Goal: Information Seeking & Learning: Check status

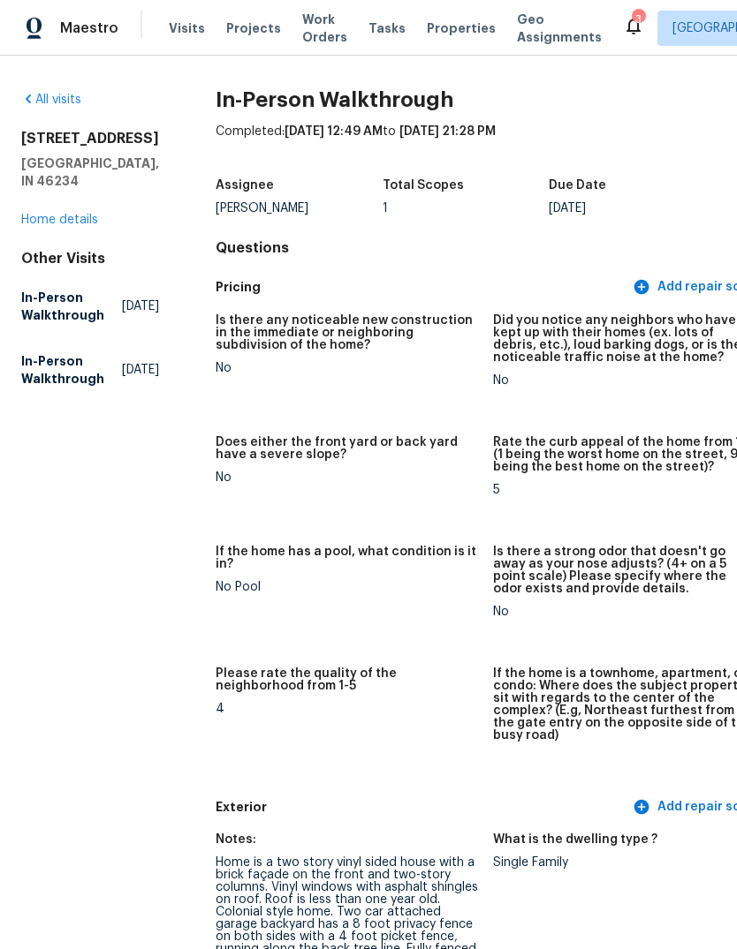
click at [179, 25] on span "Visits" at bounding box center [187, 28] width 36 height 18
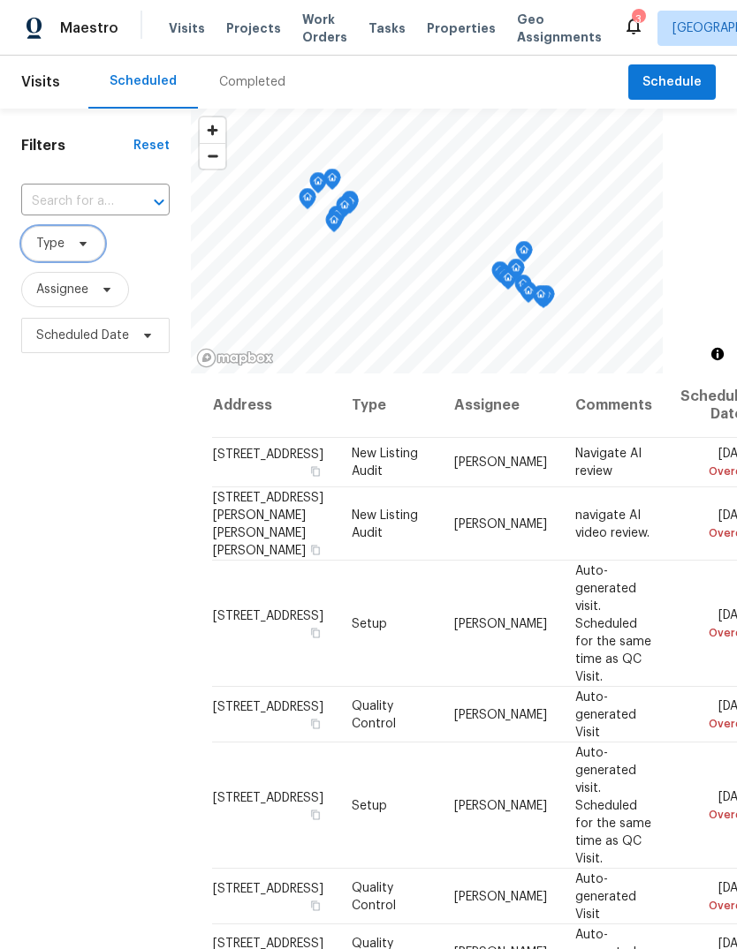
click at [63, 253] on span "Type" at bounding box center [50, 244] width 28 height 18
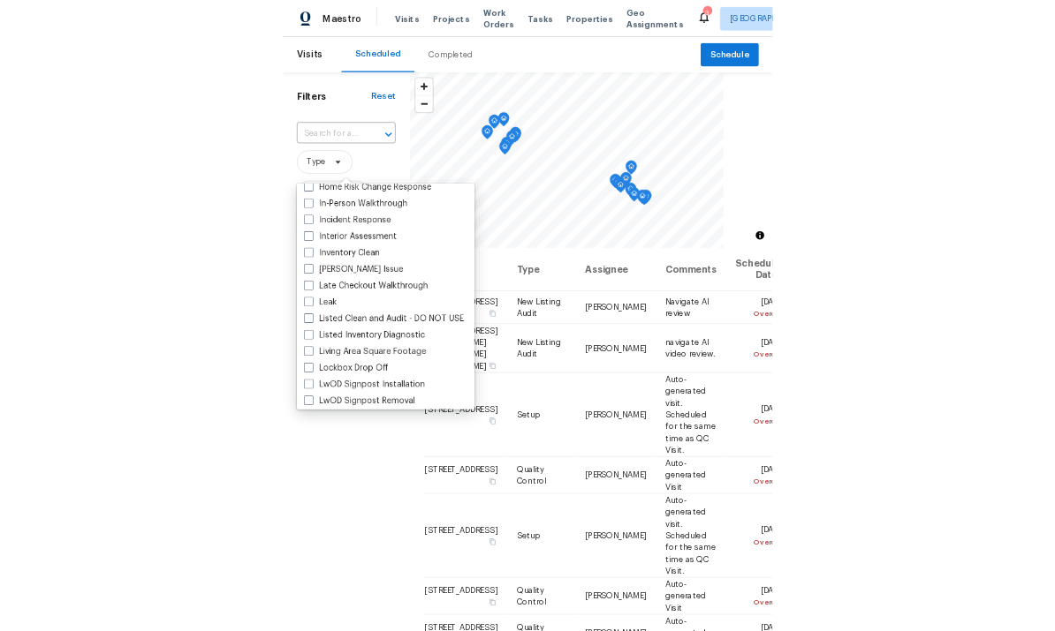
scroll to position [670, 0]
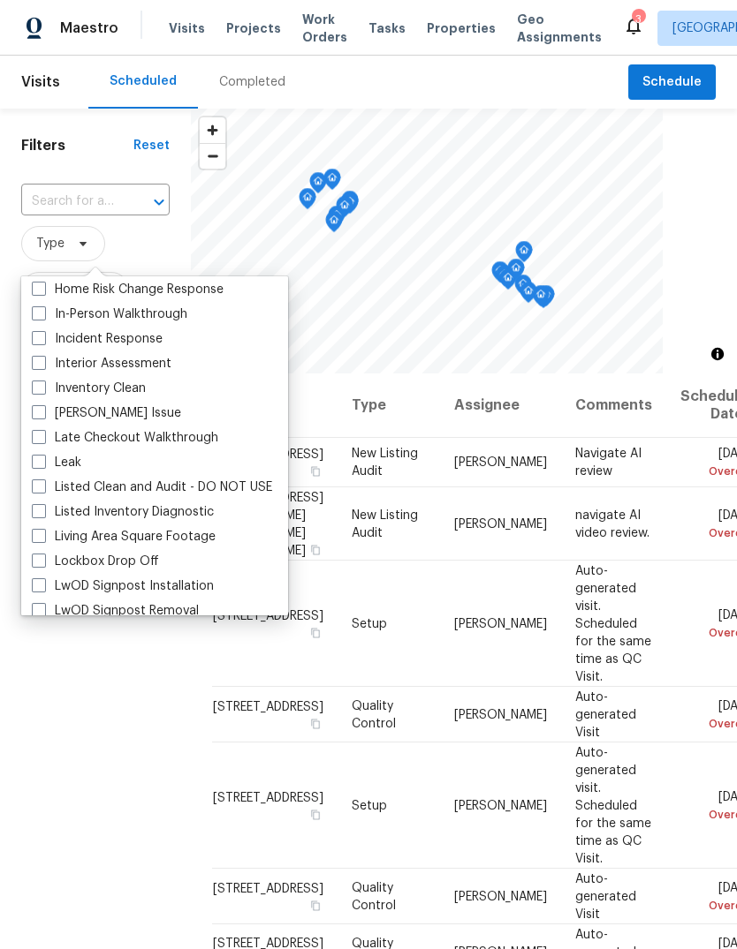
click at [38, 315] on span at bounding box center [39, 313] width 14 height 14
click at [38, 315] on input "In-Person Walkthrough" at bounding box center [37, 311] width 11 height 11
checkbox input "true"
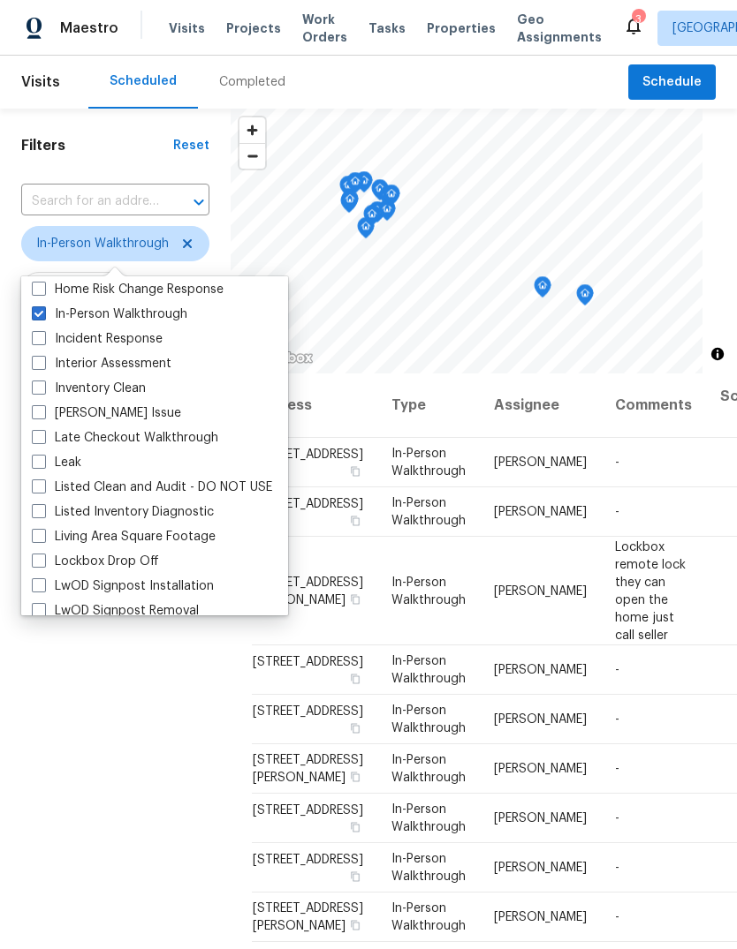
click at [120, 783] on div "Filters Reset ​ In-Person Walkthrough Assignee Scheduled Date" at bounding box center [115, 621] width 231 height 1025
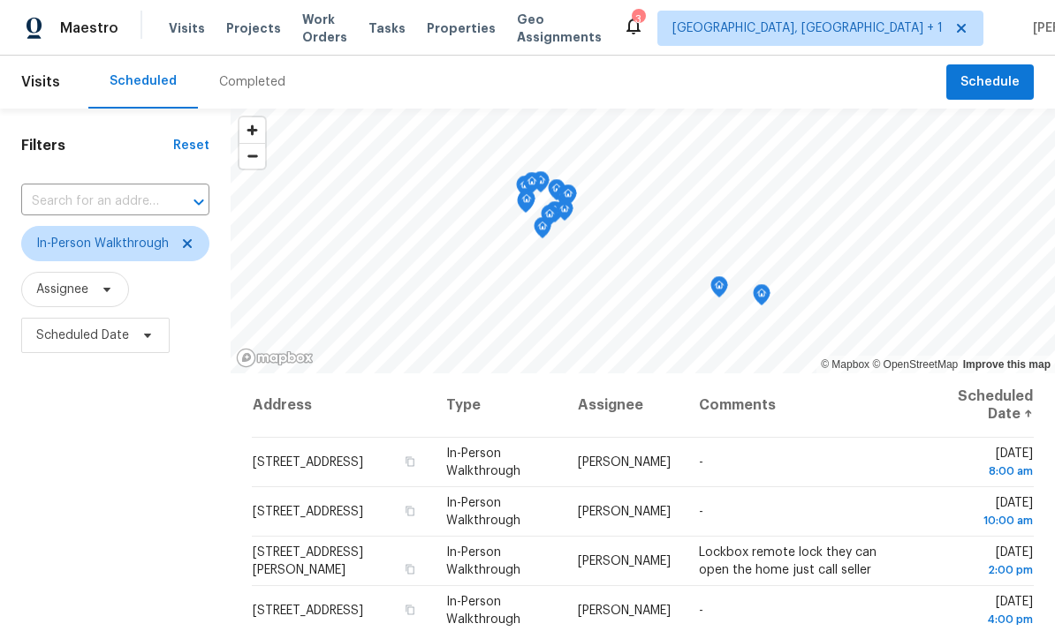
scroll to position [6, 0]
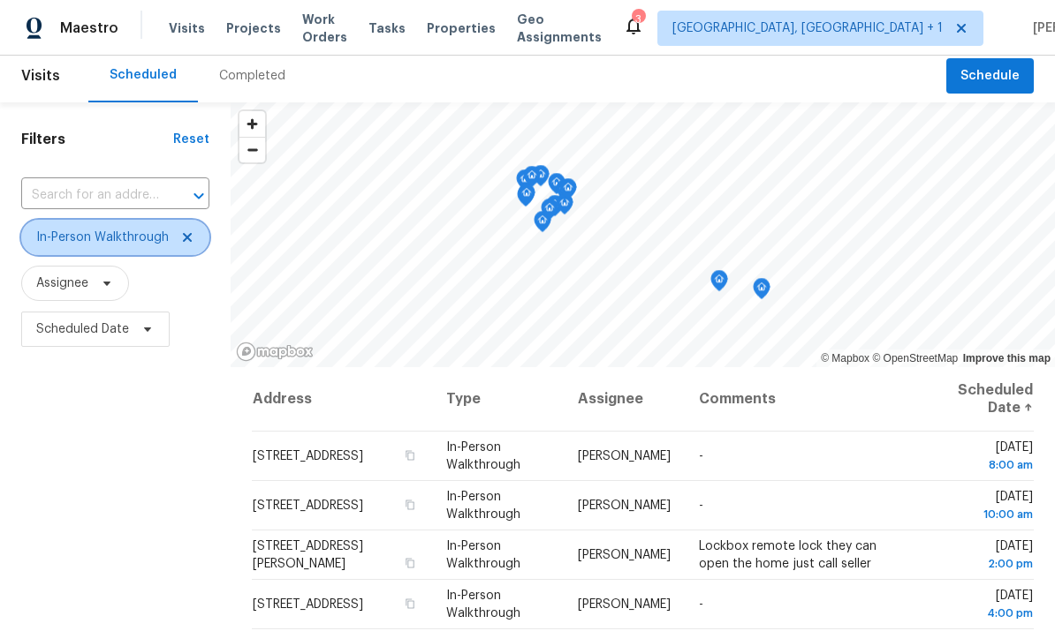
click at [187, 240] on icon at bounding box center [187, 237] width 9 height 9
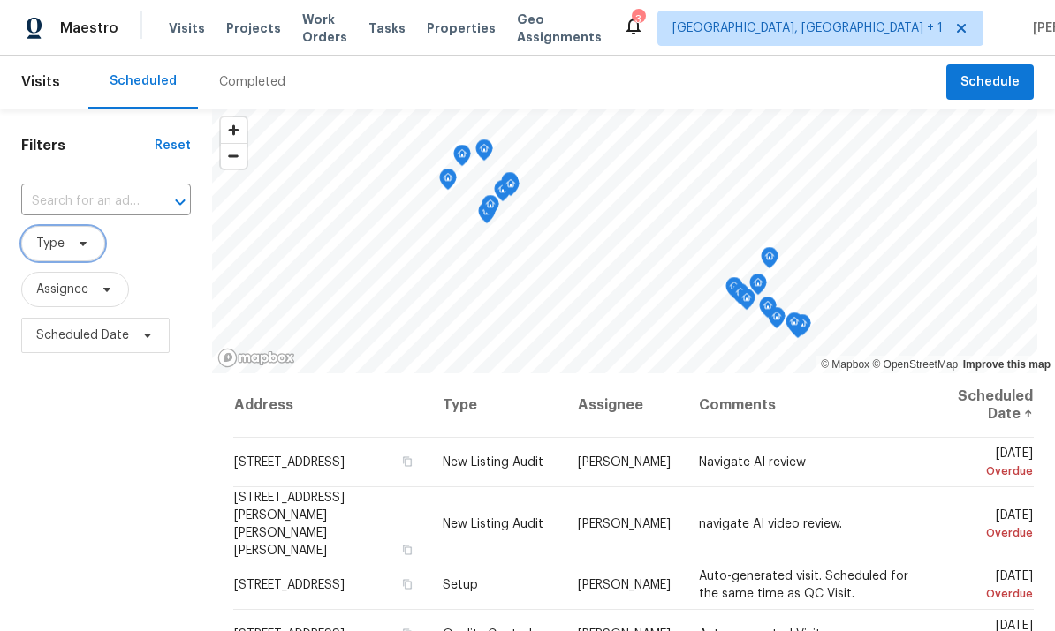
click at [57, 246] on span "Type" at bounding box center [50, 244] width 28 height 18
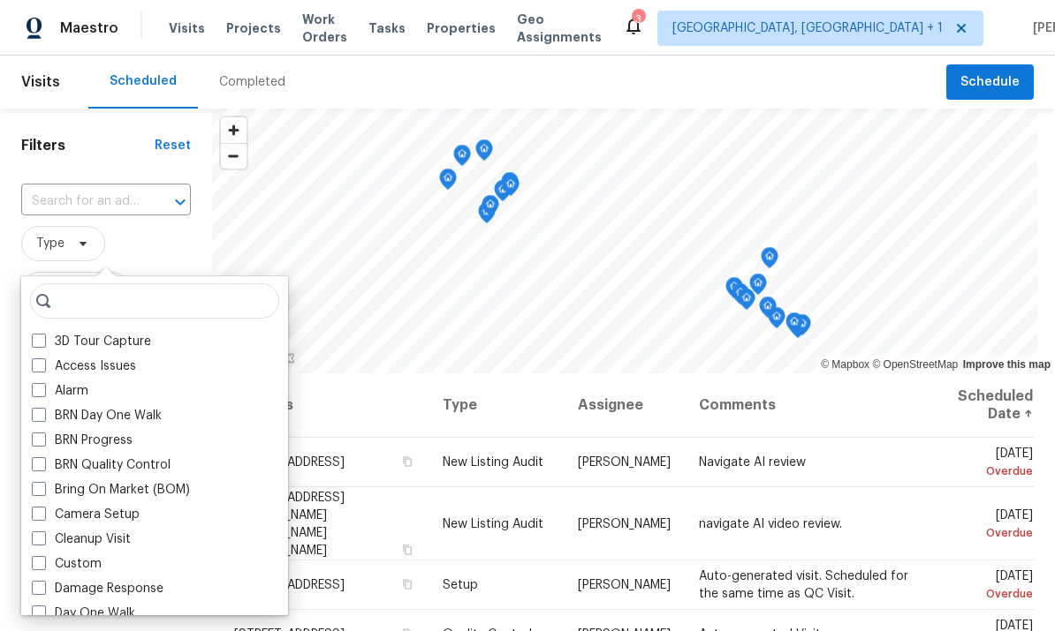
click at [34, 468] on span at bounding box center [39, 464] width 14 height 14
click at [34, 468] on input "BRN Quality Control" at bounding box center [37, 462] width 11 height 11
checkbox input "true"
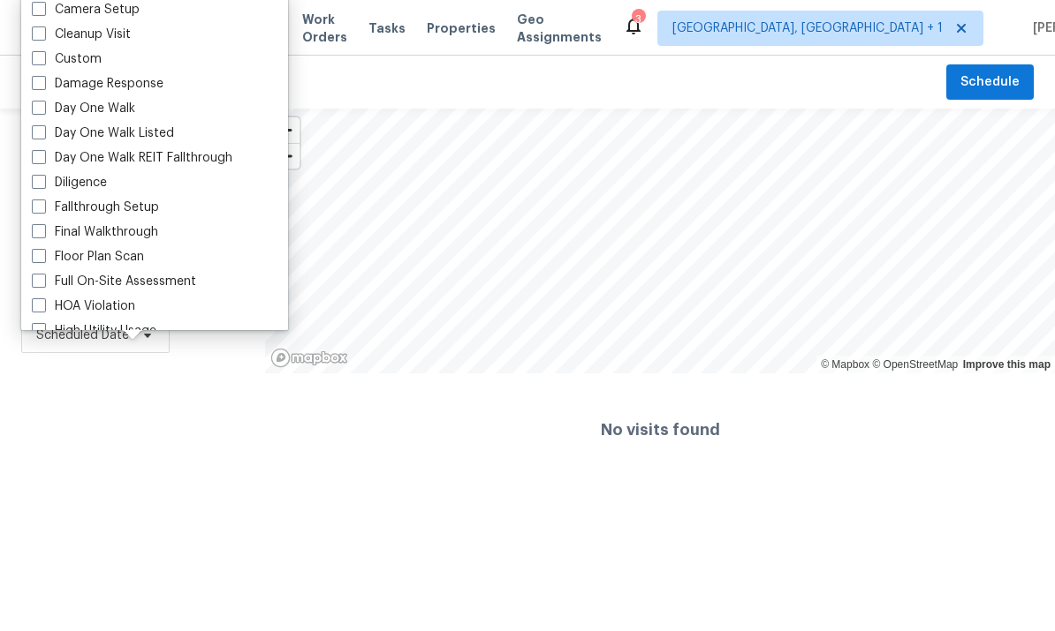
scroll to position [218, 0]
click at [41, 184] on span at bounding box center [39, 184] width 14 height 14
click at [41, 184] on input "Diligence" at bounding box center [37, 181] width 11 height 11
checkbox input "true"
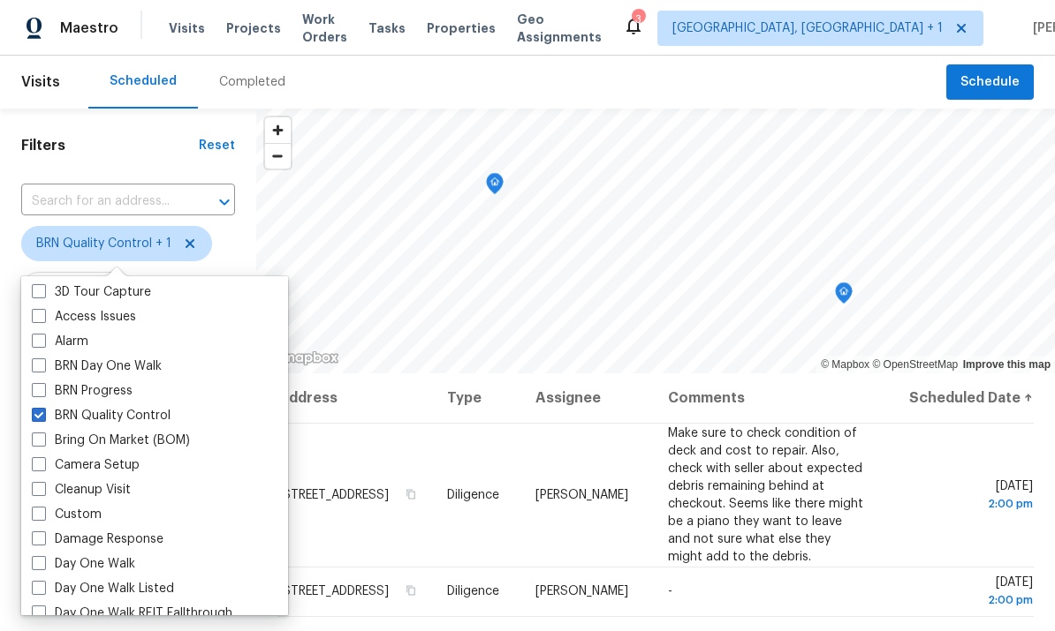
scroll to position [26, 0]
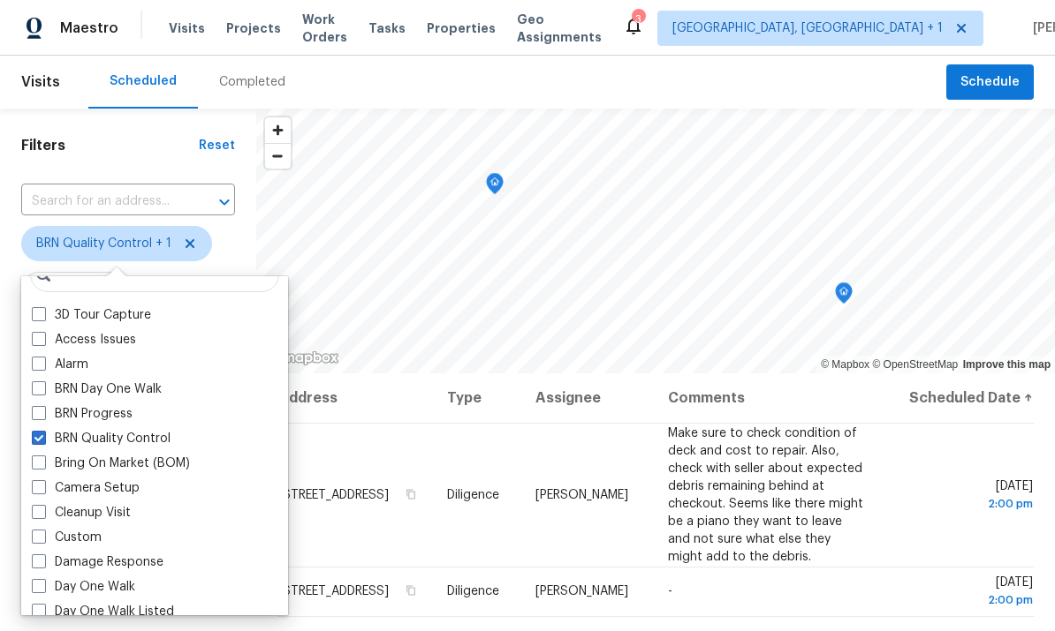
click at [45, 435] on span at bounding box center [39, 438] width 14 height 14
click at [43, 435] on input "BRN Quality Control" at bounding box center [37, 435] width 11 height 11
checkbox input "false"
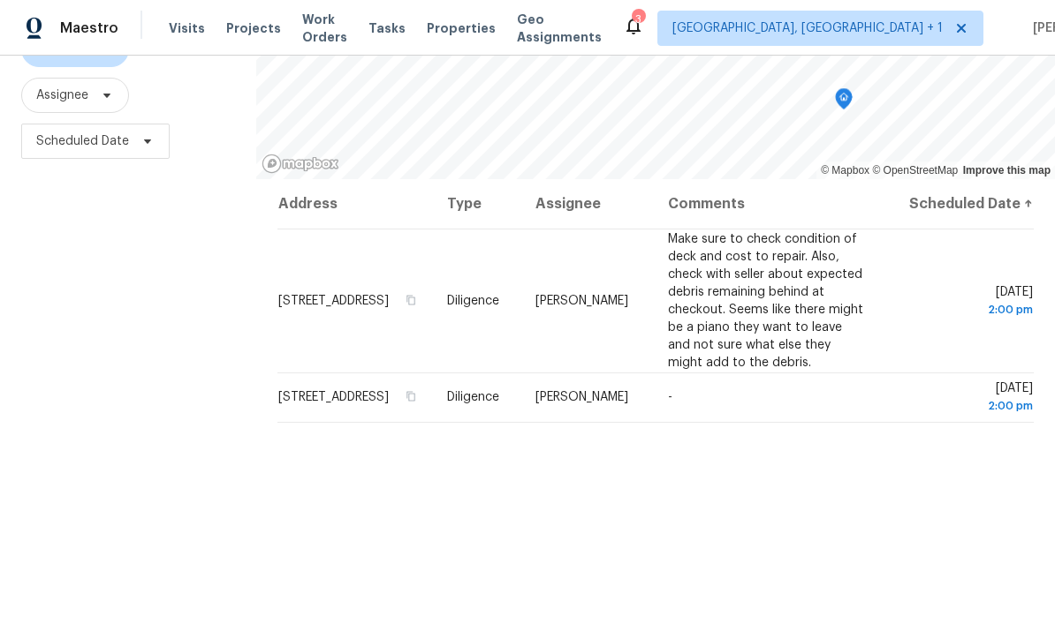
scroll to position [189, 0]
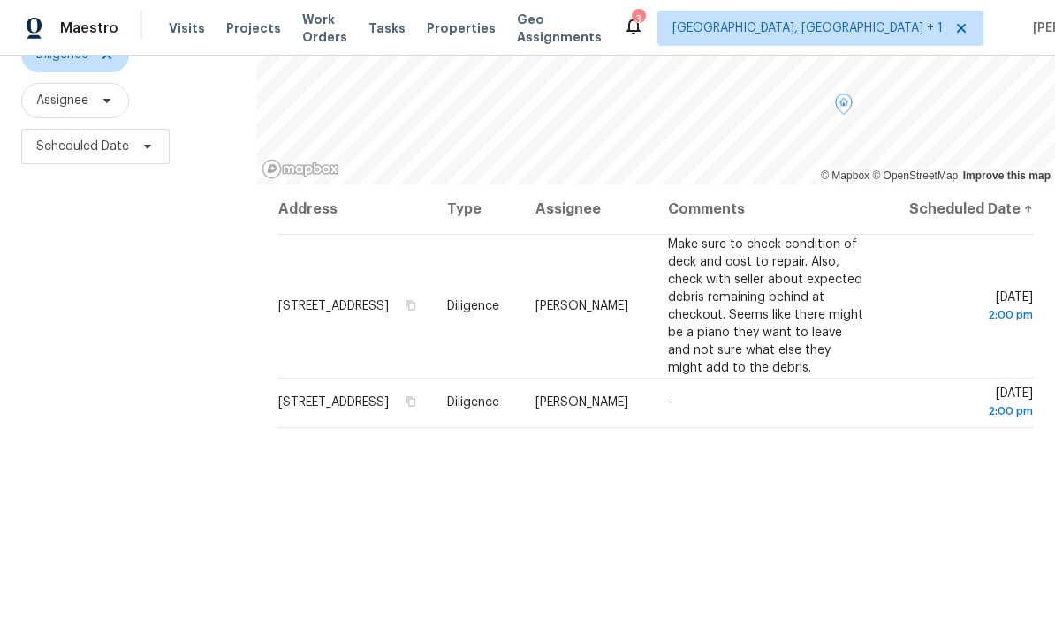
click at [321, 420] on td "[STREET_ADDRESS]" at bounding box center [354, 402] width 155 height 49
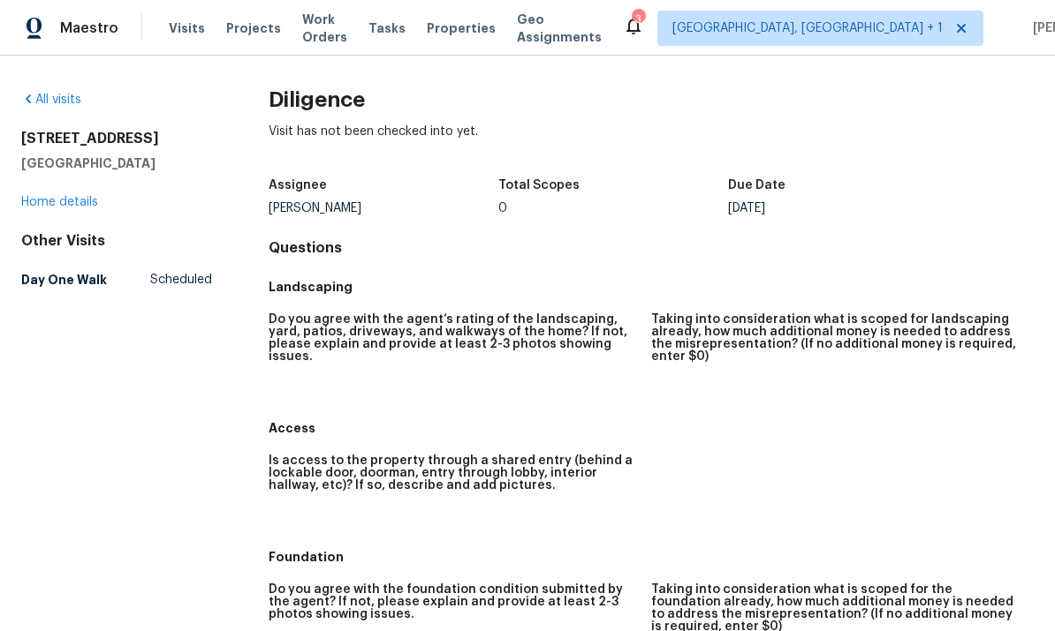
click at [79, 201] on link "Home details" at bounding box center [59, 202] width 77 height 12
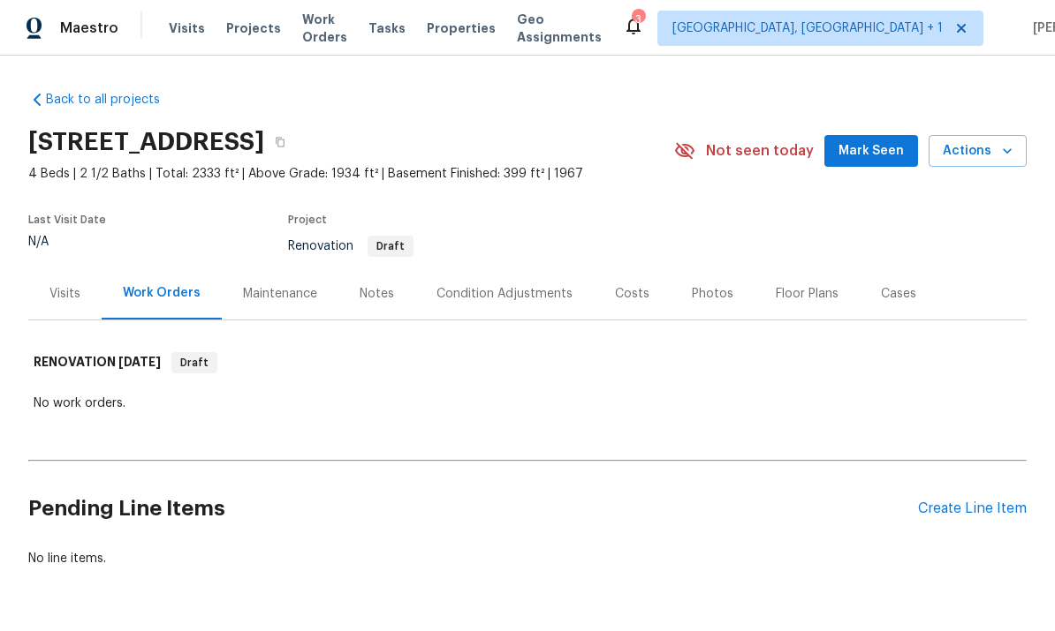
click at [476, 292] on div "Condition Adjustments" at bounding box center [504, 294] width 136 height 18
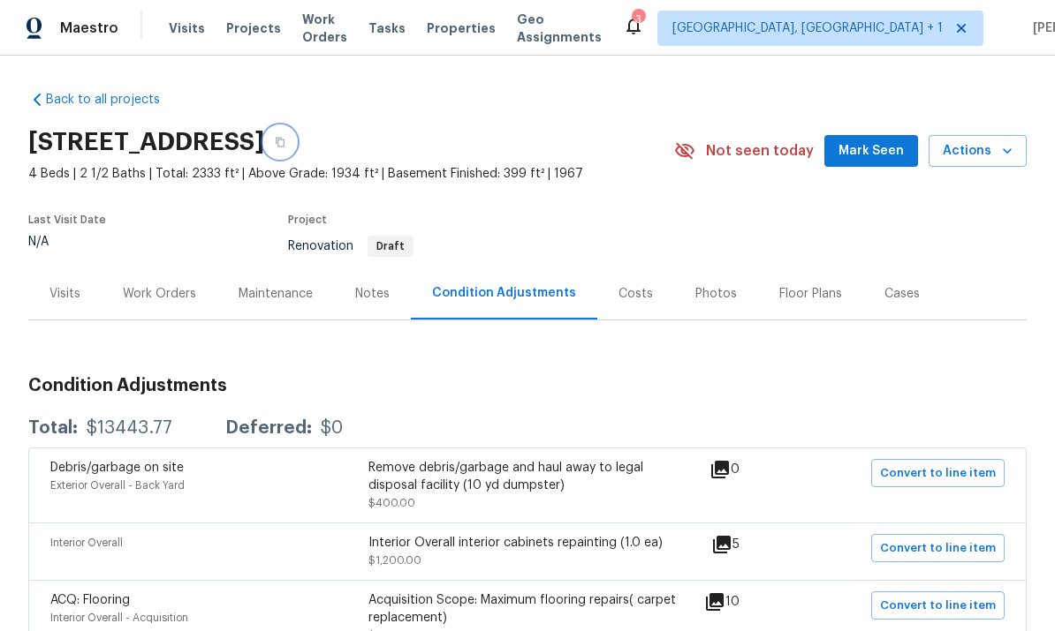
click at [285, 142] on icon "button" at bounding box center [280, 142] width 11 height 11
click at [296, 138] on button "button" at bounding box center [280, 142] width 32 height 32
